Goal: Task Accomplishment & Management: Complete application form

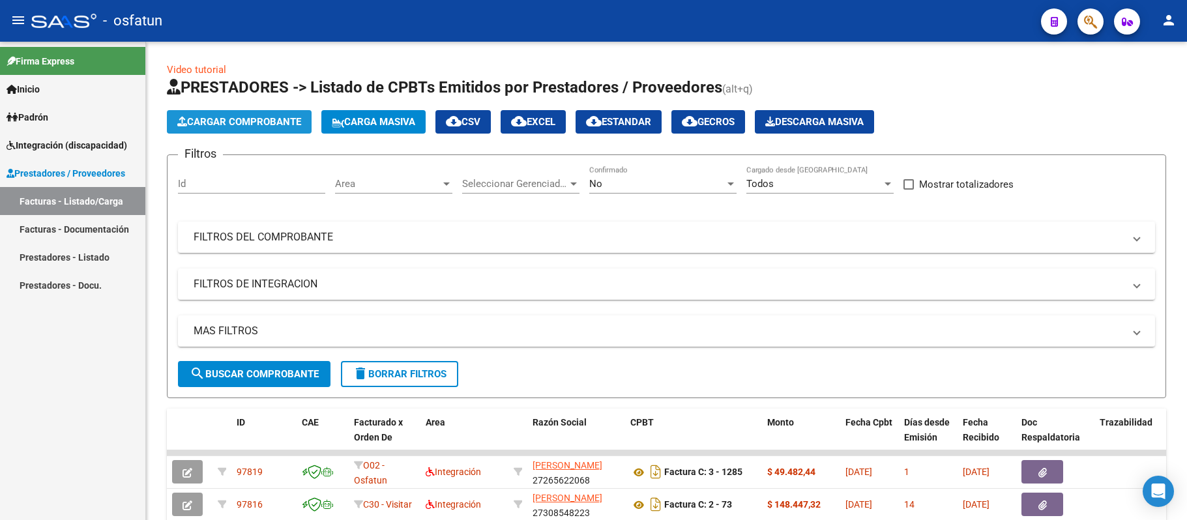
click at [260, 120] on span "Cargar Comprobante" at bounding box center [239, 122] width 124 height 12
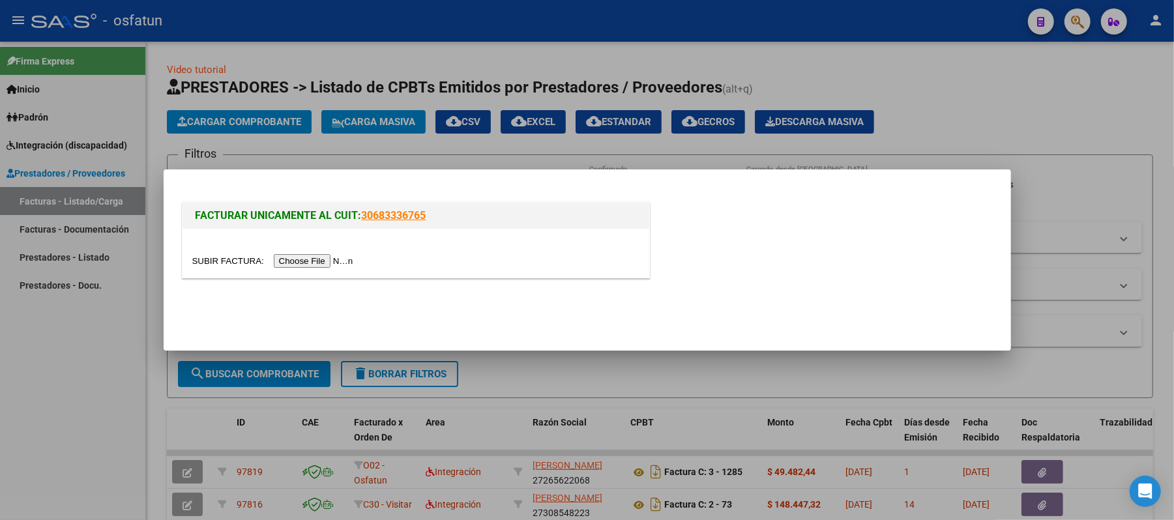
click at [288, 262] on input "file" at bounding box center [274, 261] width 165 height 14
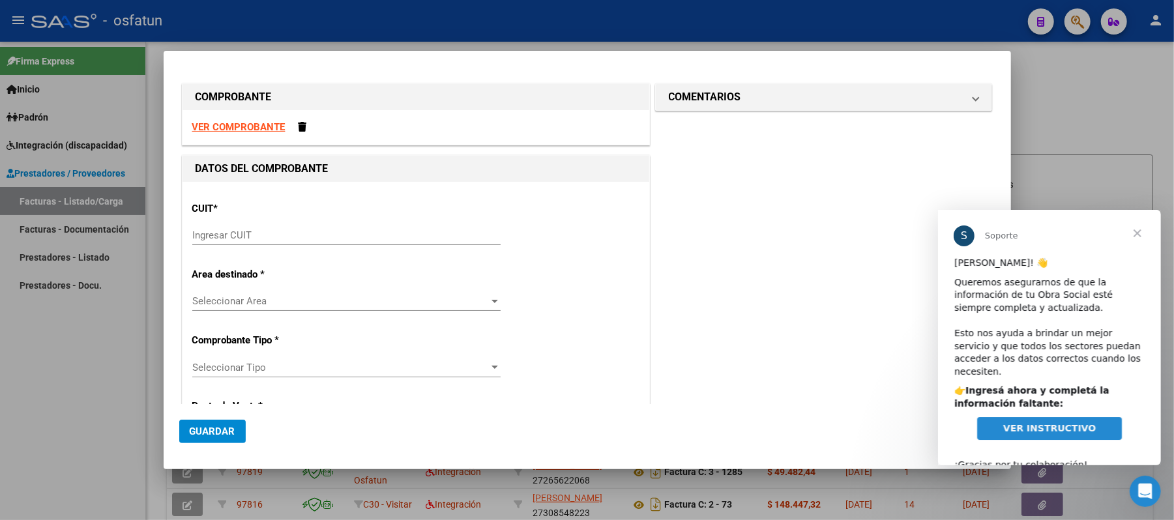
click at [273, 125] on strong "VER COMPROBANTE" at bounding box center [238, 127] width 93 height 12
click at [273, 236] on input "Ingresar CUIT" at bounding box center [346, 236] width 308 height 12
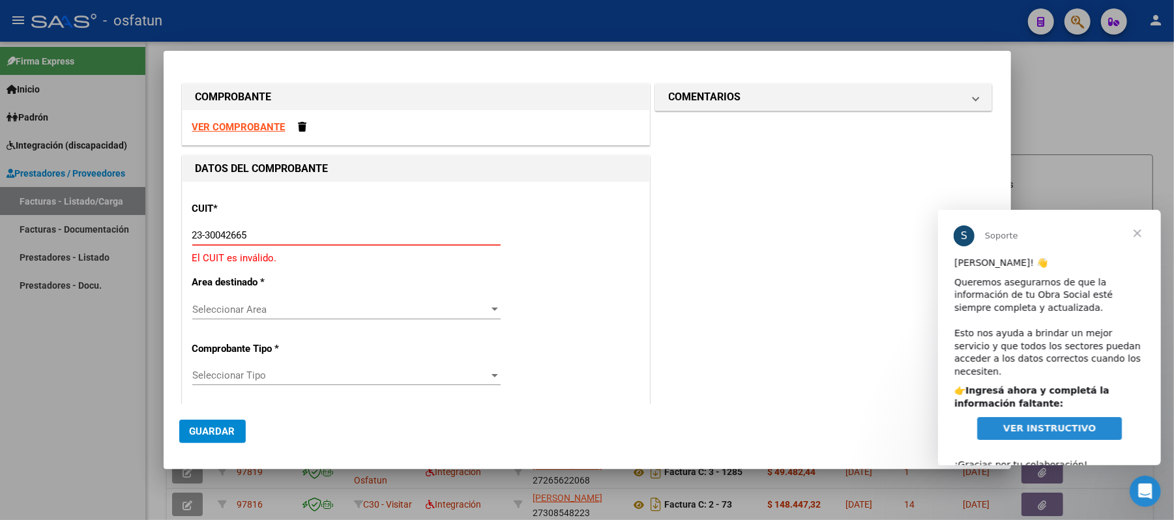
type input "23-30042665-4"
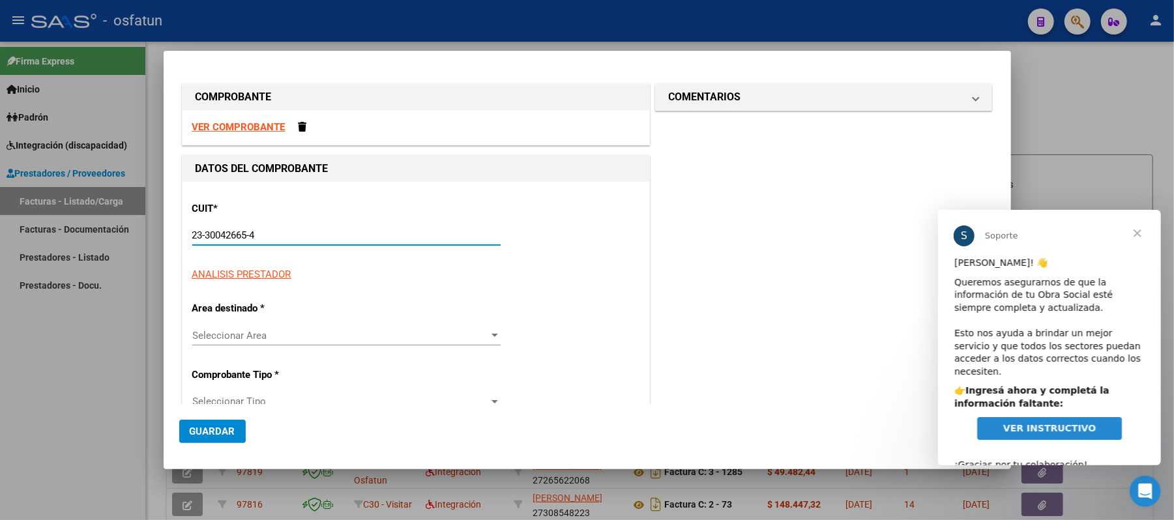
type input "3"
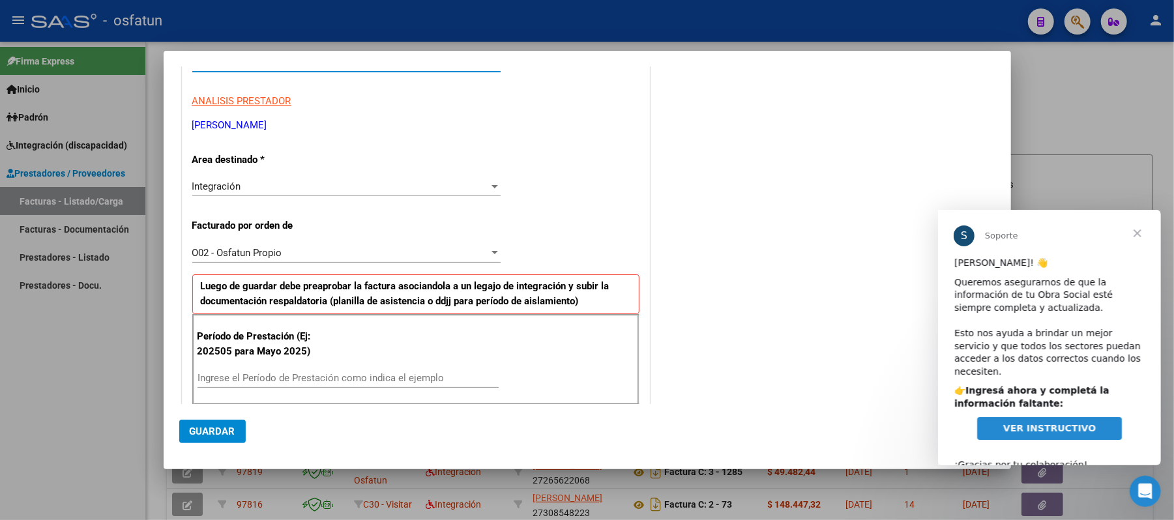
scroll to position [261, 0]
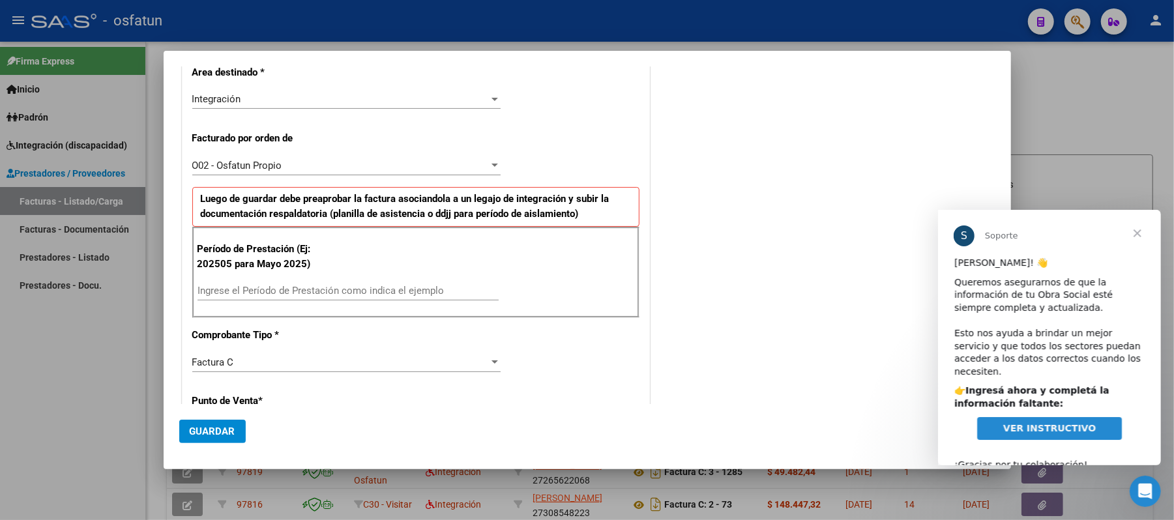
type input "23-30042665-4"
click at [330, 292] on input "Ingrese el Período de Prestación como indica el ejemplo" at bounding box center [348, 291] width 301 height 12
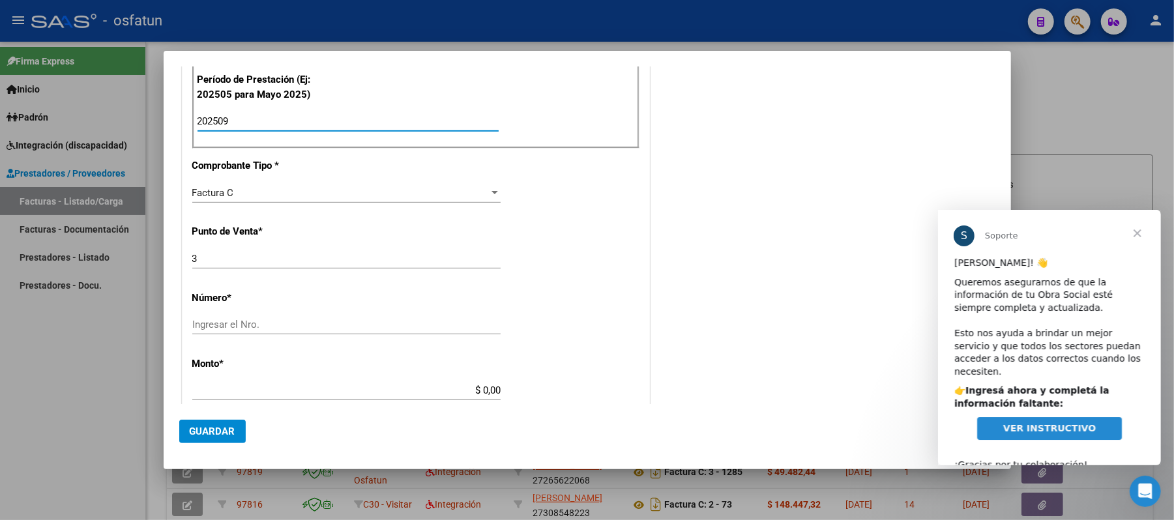
scroll to position [434, 0]
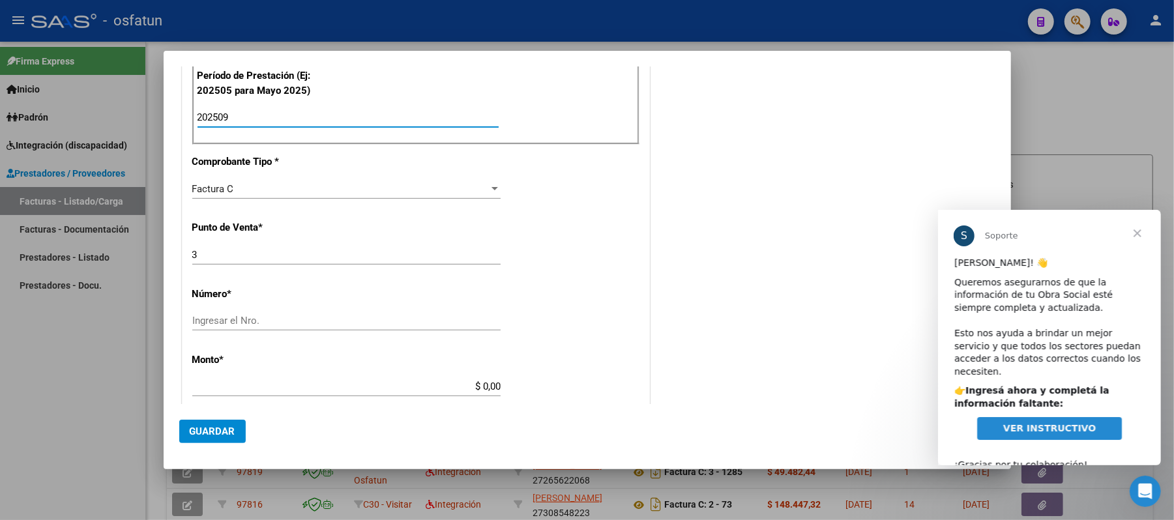
type input "202509"
click at [398, 323] on input "Ingresar el Nro." at bounding box center [346, 321] width 308 height 12
type input "00000331"
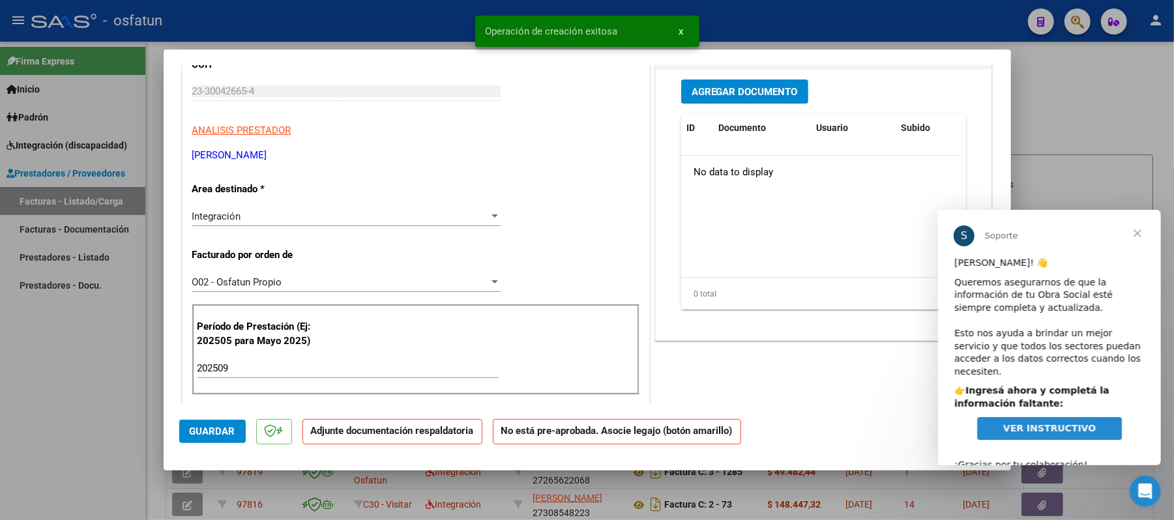
scroll to position [173, 0]
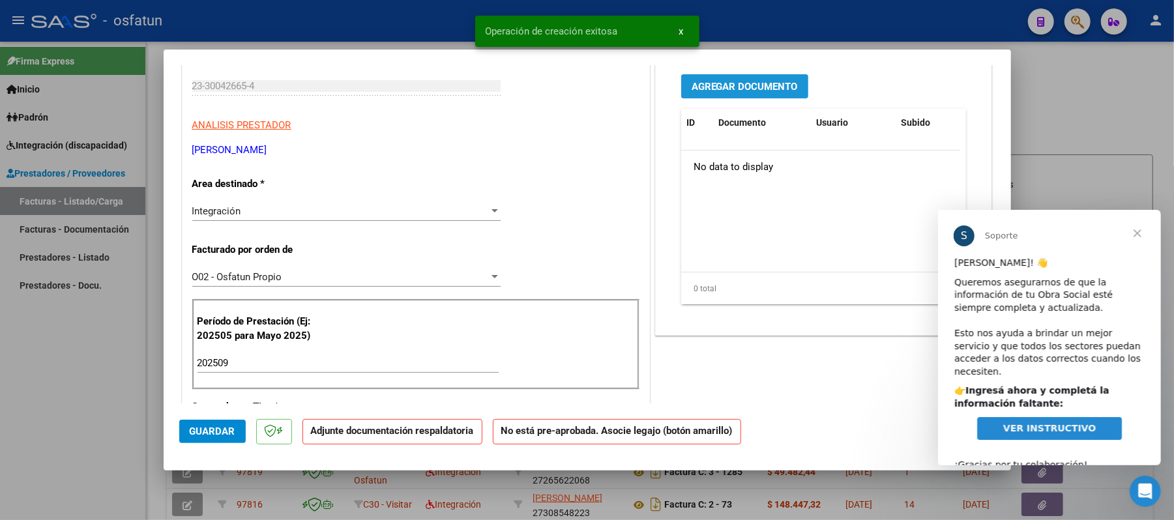
click at [720, 81] on span "Agregar Documento" at bounding box center [745, 87] width 106 height 12
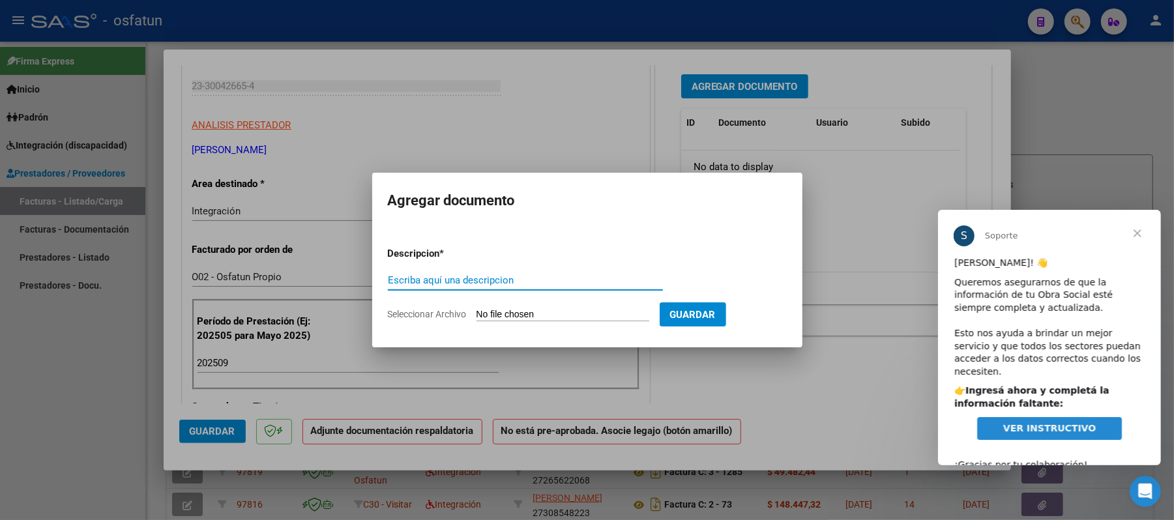
click at [852, 213] on div at bounding box center [587, 260] width 1174 height 520
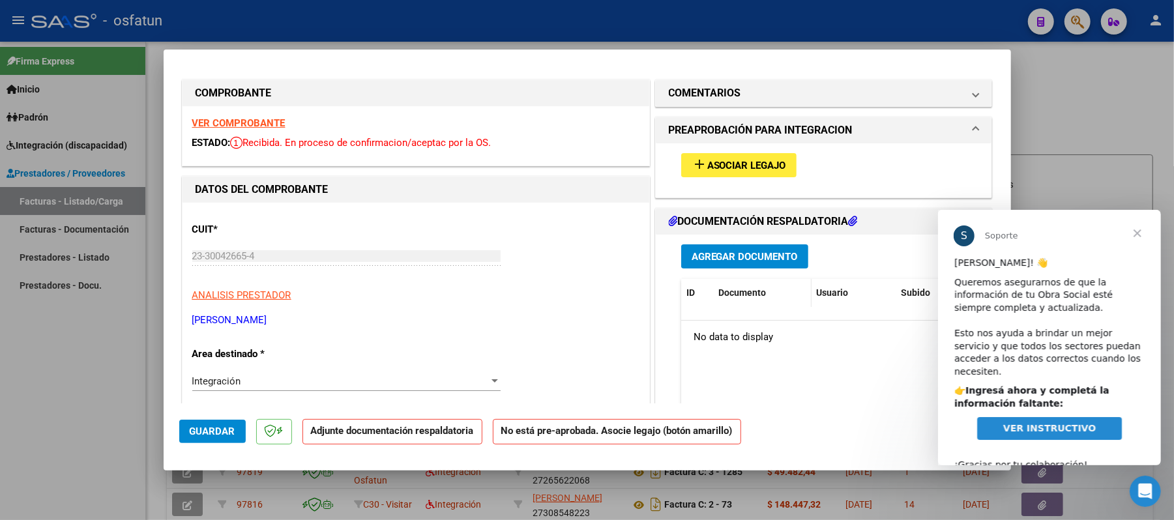
scroll to position [0, 0]
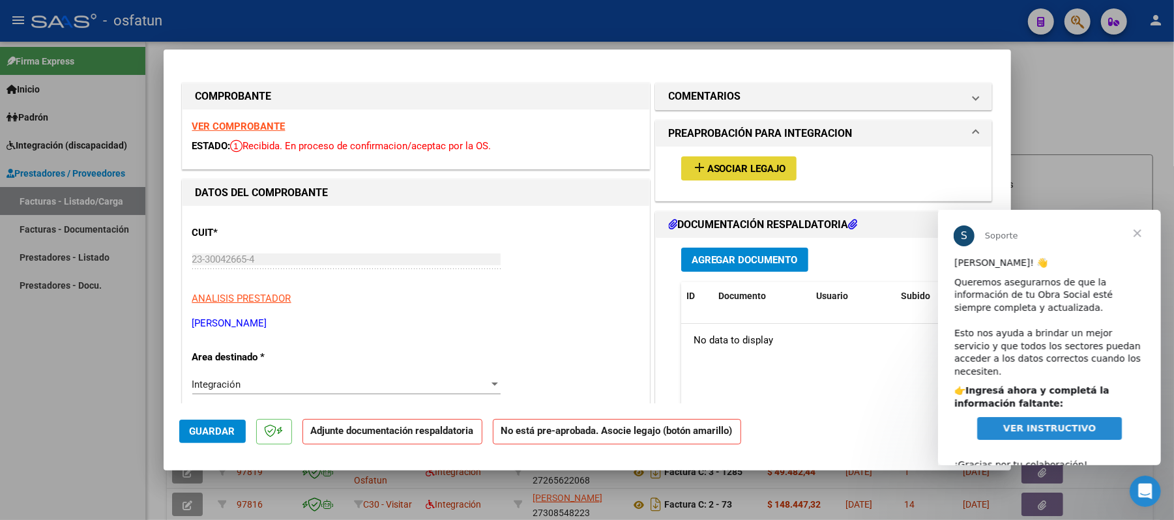
click at [760, 168] on span "Asociar Legajo" at bounding box center [746, 169] width 79 height 12
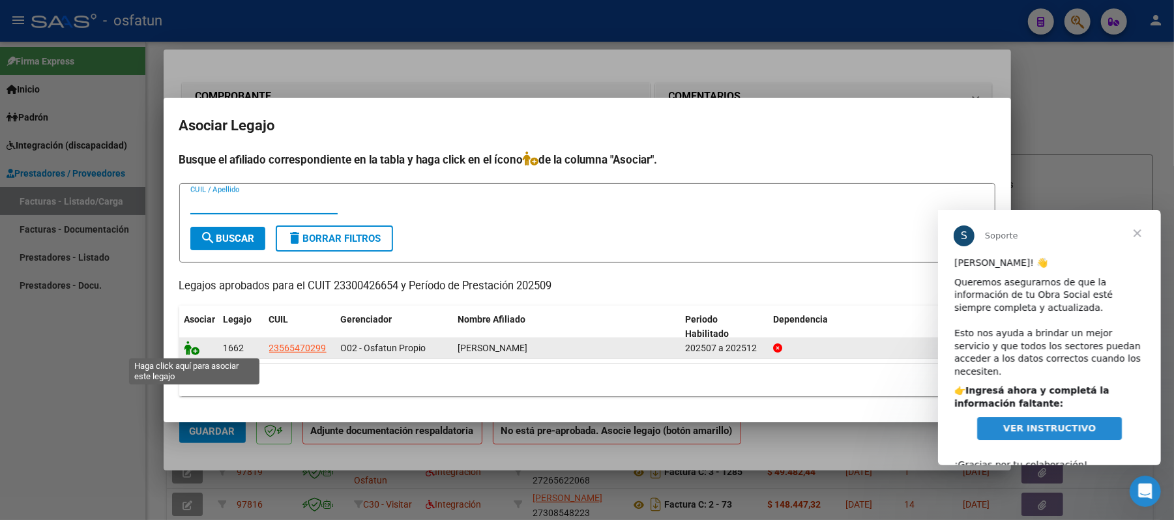
click at [198, 352] on icon at bounding box center [193, 348] width 16 height 14
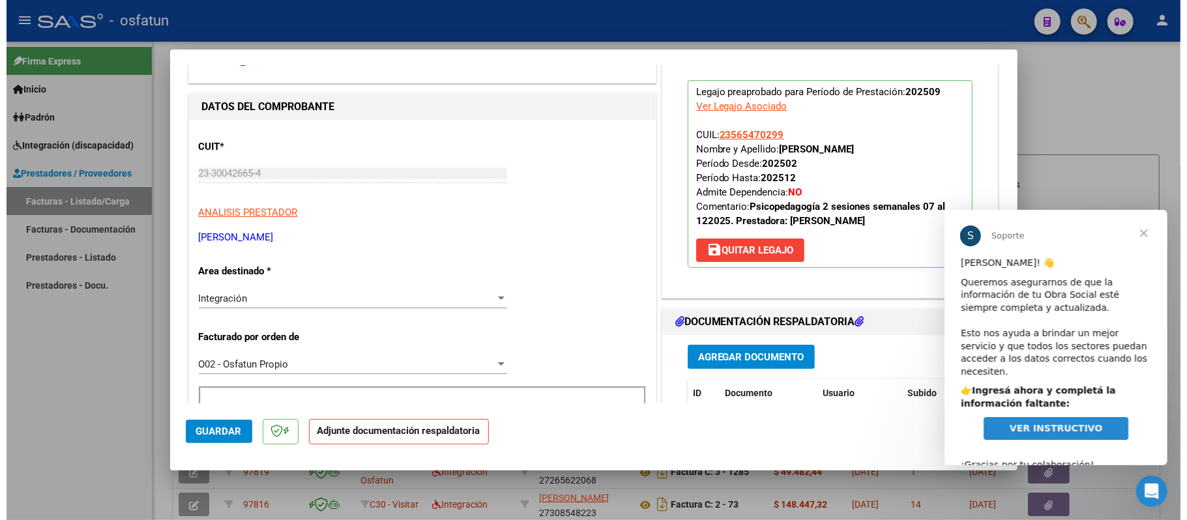
scroll to position [87, 0]
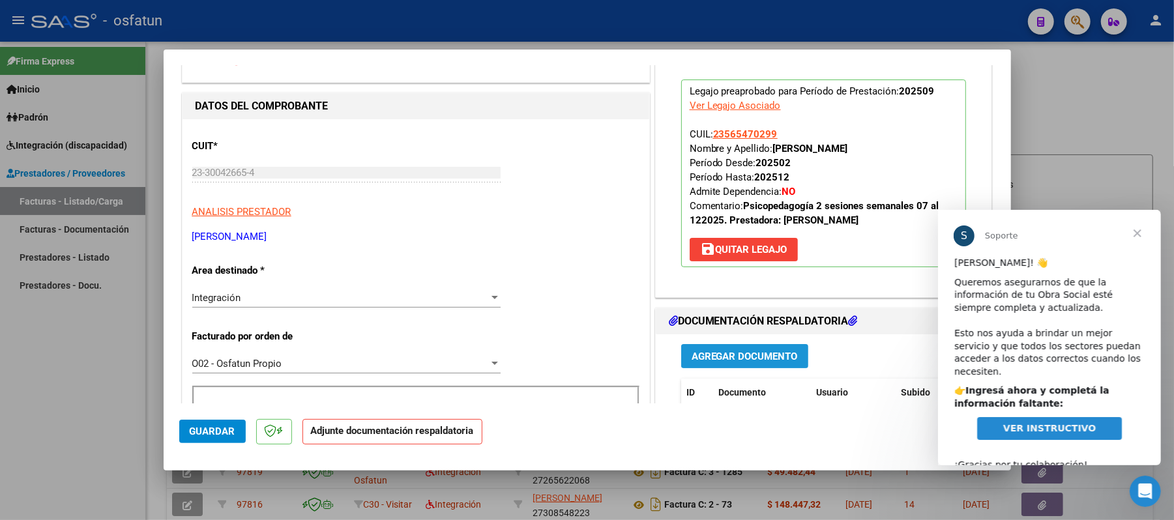
click at [721, 355] on span "Agregar Documento" at bounding box center [745, 357] width 106 height 12
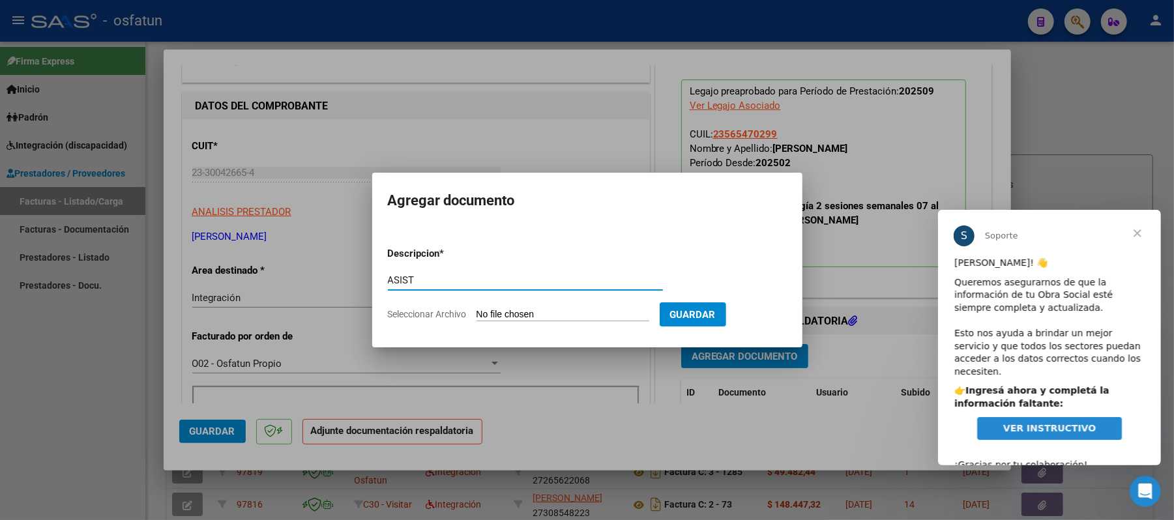
type input "ASIST"
click at [506, 314] on input "Seleccionar Archivo" at bounding box center [563, 315] width 173 height 12
type input "C:\fakepath\ASIST.pdf"
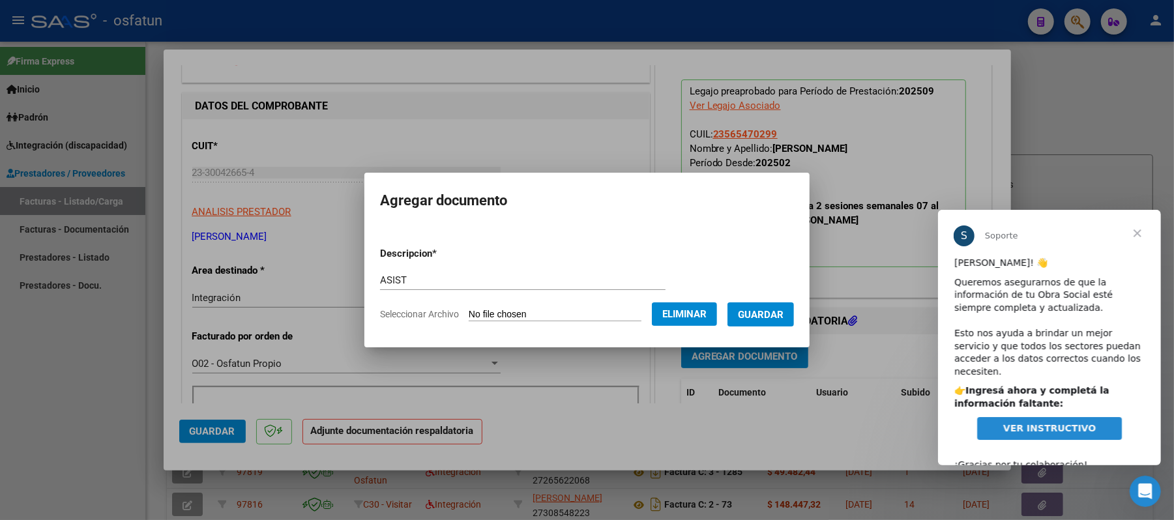
click at [781, 317] on span "Guardar" at bounding box center [761, 315] width 46 height 12
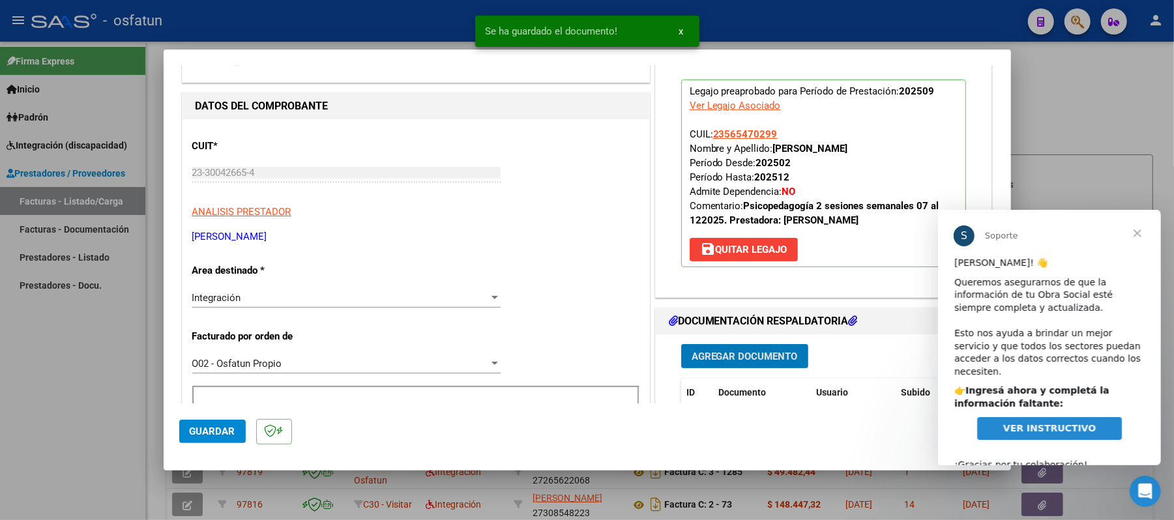
click at [747, 357] on span "Agregar Documento" at bounding box center [745, 357] width 106 height 12
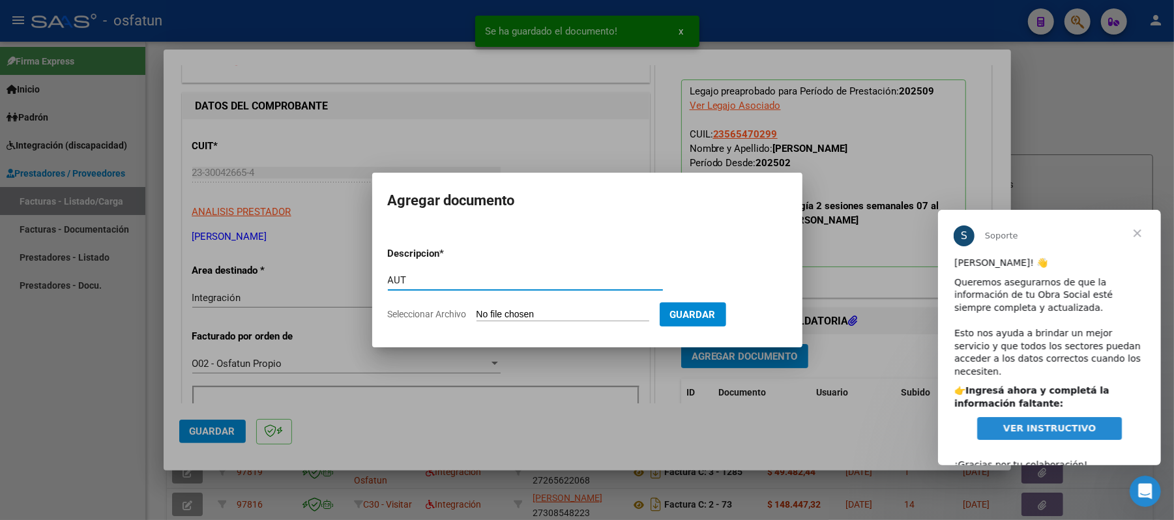
type input "AUT"
click at [578, 316] on input "Seleccionar Archivo" at bounding box center [563, 315] width 173 height 12
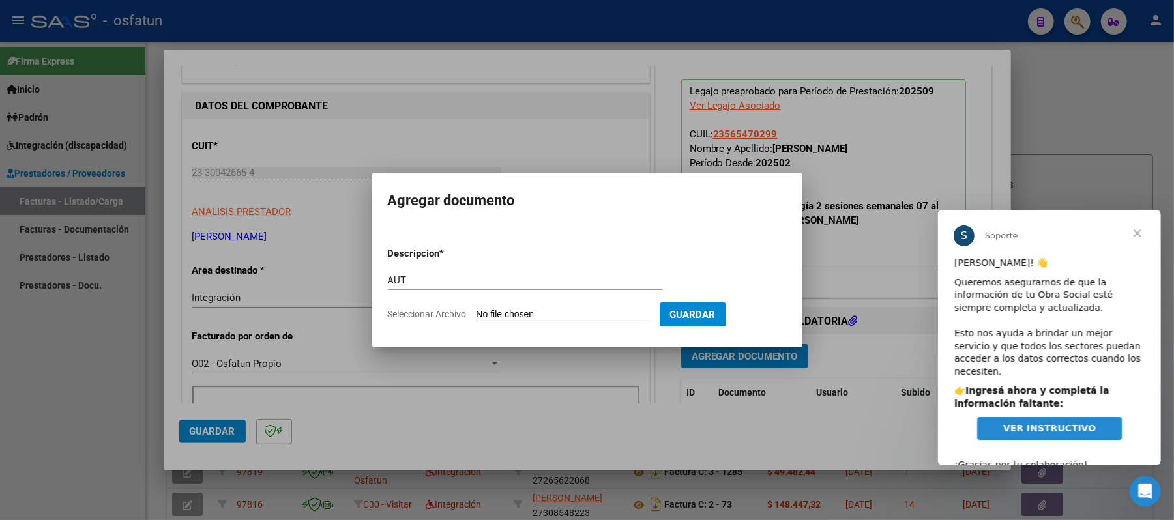
type input "C:\fakepath\AUT.pdf"
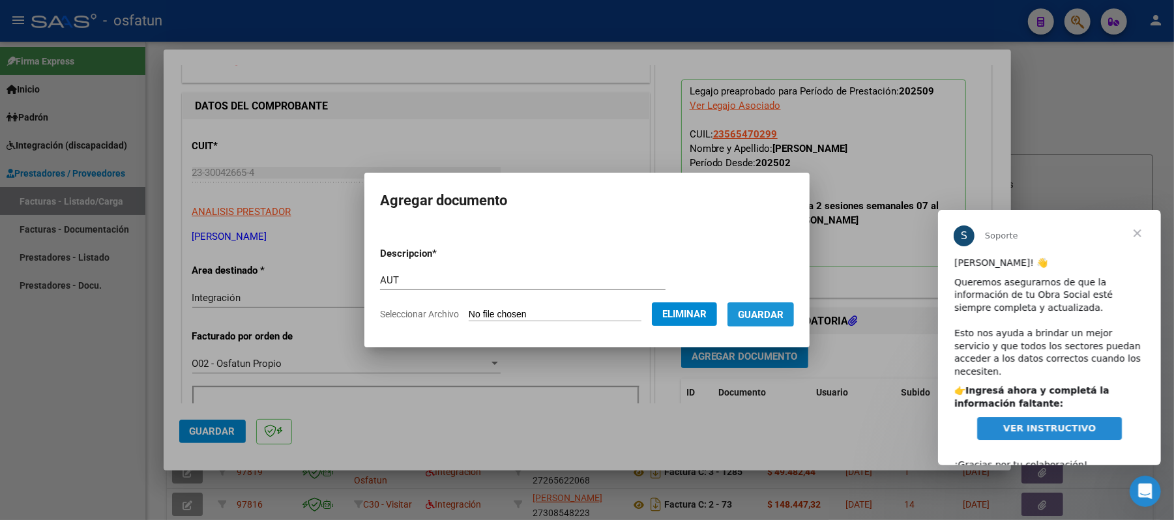
click at [773, 322] on button "Guardar" at bounding box center [761, 315] width 67 height 24
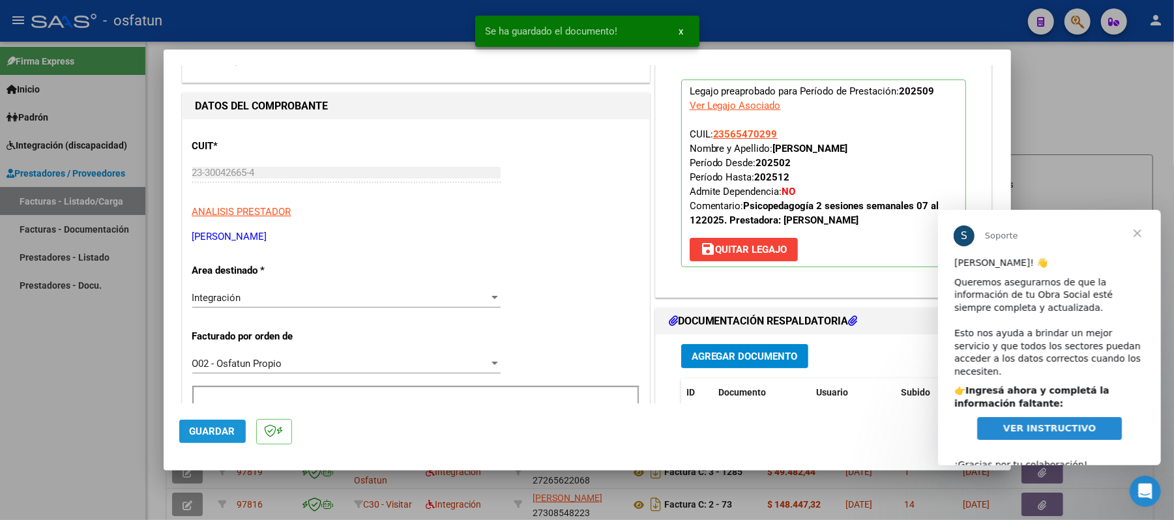
click at [203, 426] on span "Guardar" at bounding box center [213, 432] width 46 height 12
click at [1097, 110] on div at bounding box center [587, 260] width 1174 height 520
type input "$ 0,00"
